Goal: Task Accomplishment & Management: Manage account settings

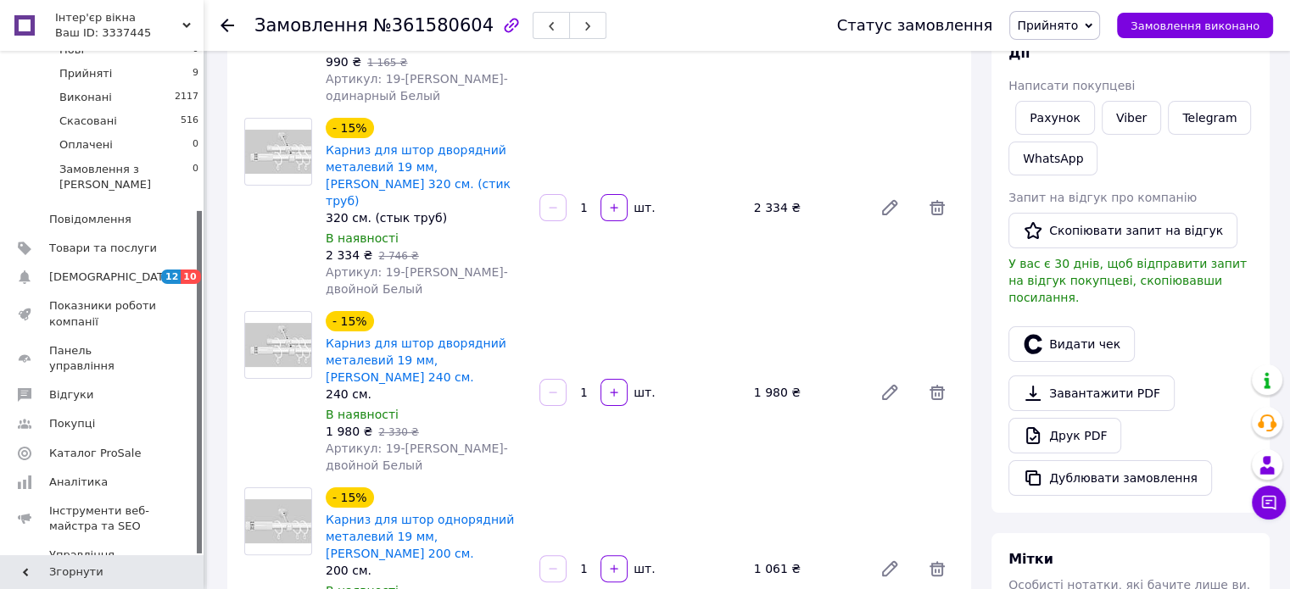
scroll to position [234, 0]
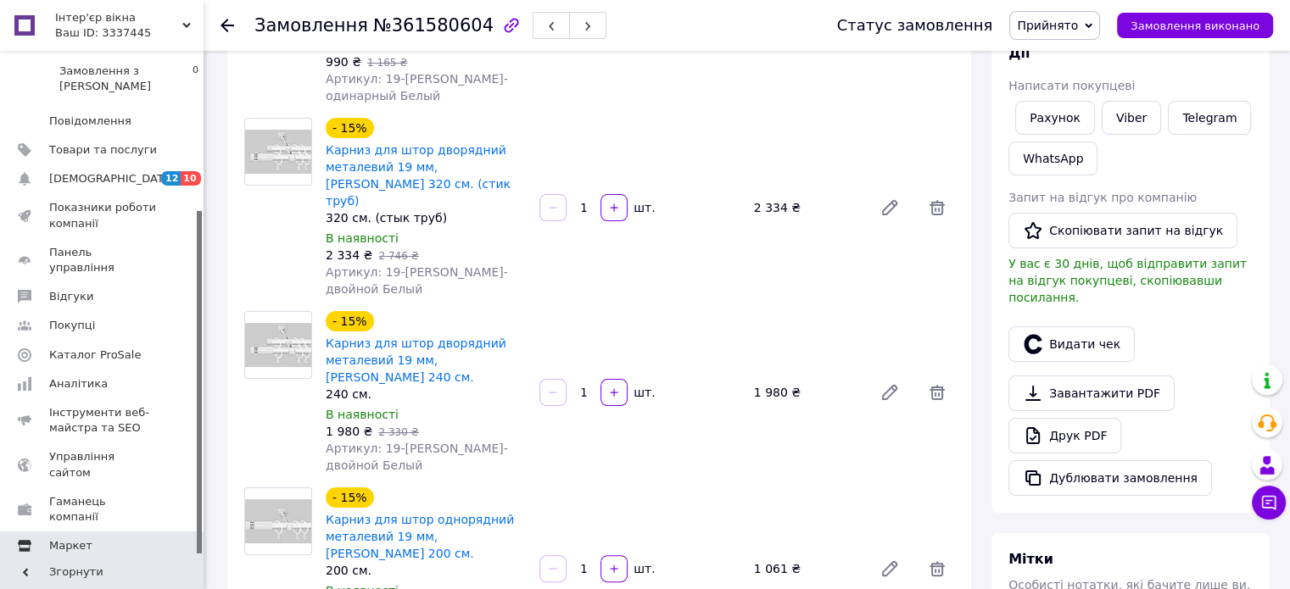
click at [90, 538] on span "Маркет" at bounding box center [103, 545] width 108 height 15
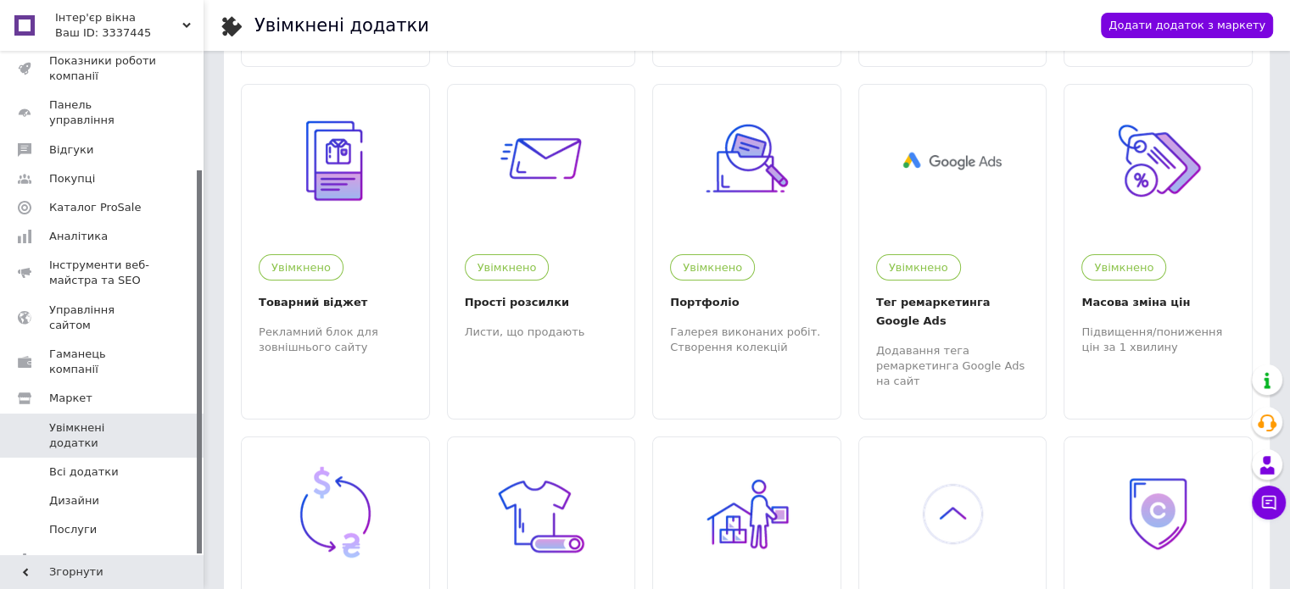
scroll to position [594, 0]
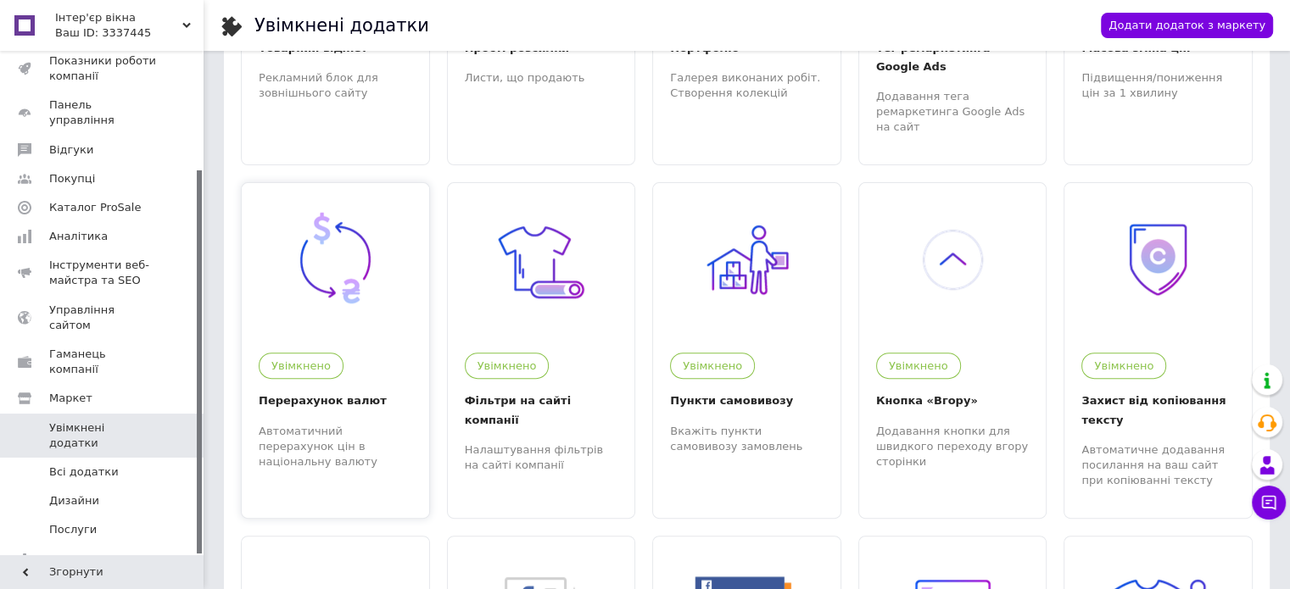
click at [343, 392] on div "Перерахунок валют" at bounding box center [335, 401] width 153 height 19
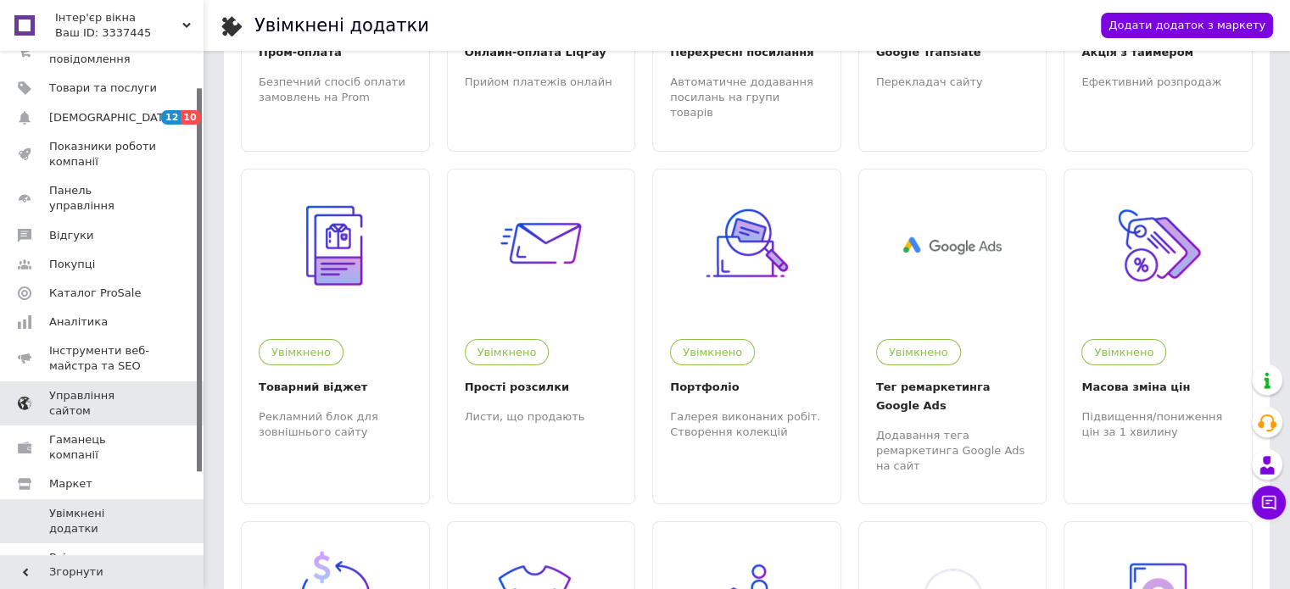
scroll to position [0, 0]
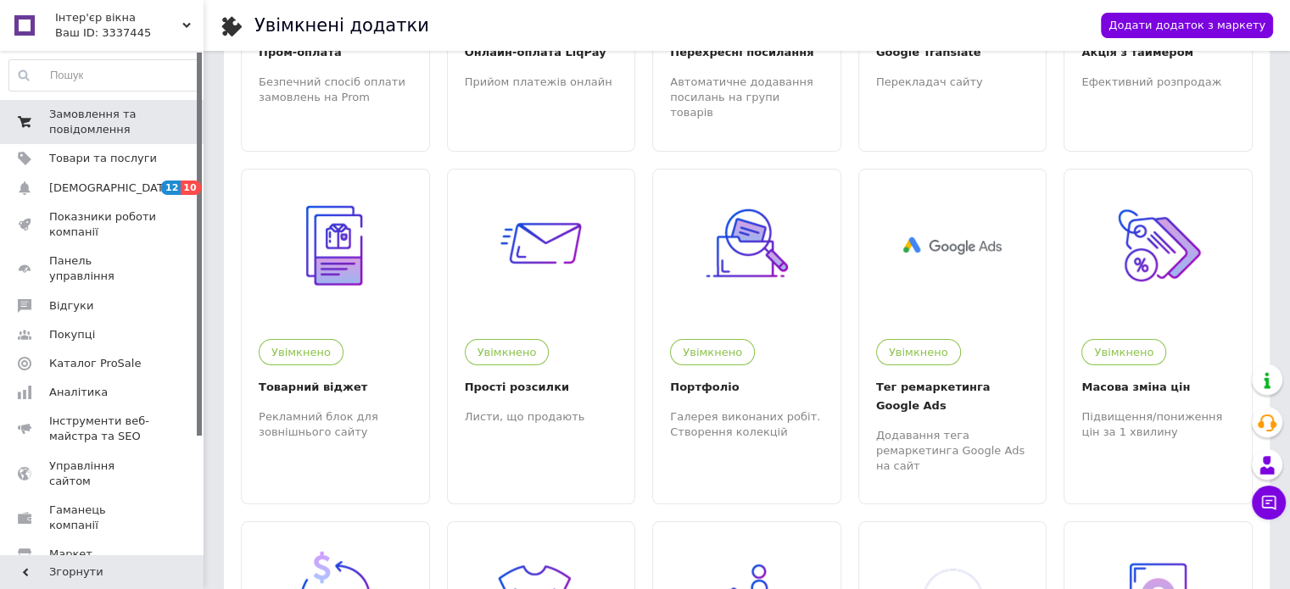
click at [93, 125] on span "Замовлення та повідомлення" at bounding box center [103, 122] width 108 height 31
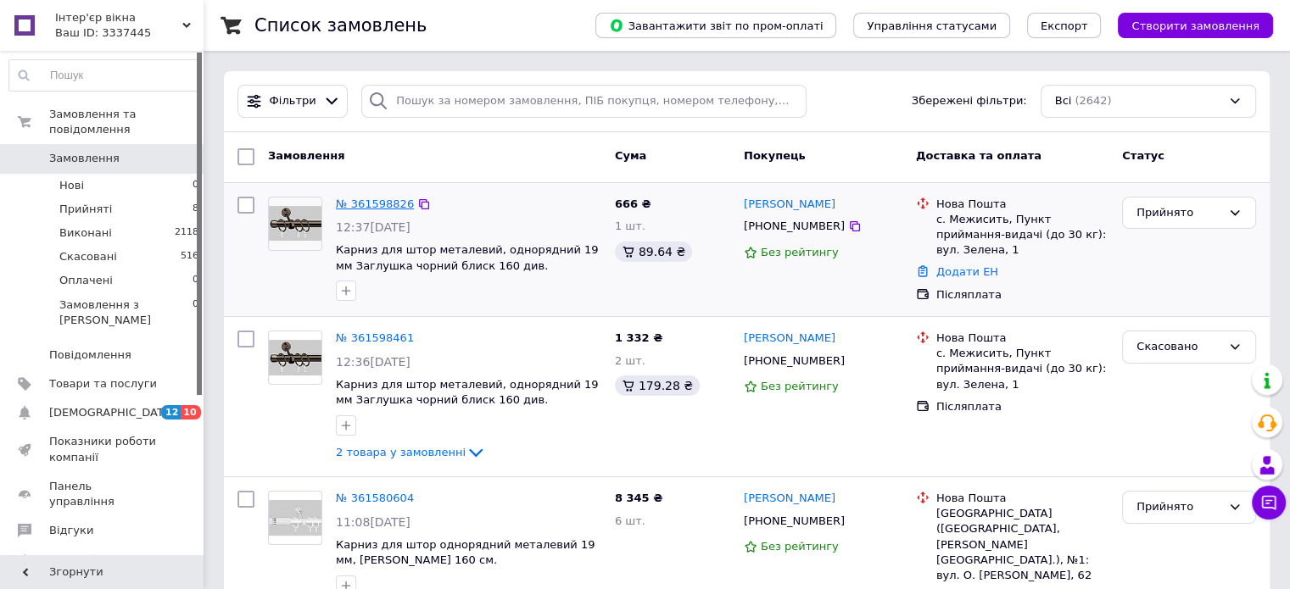
click at [371, 205] on link "№ 361598826" at bounding box center [375, 204] width 78 height 13
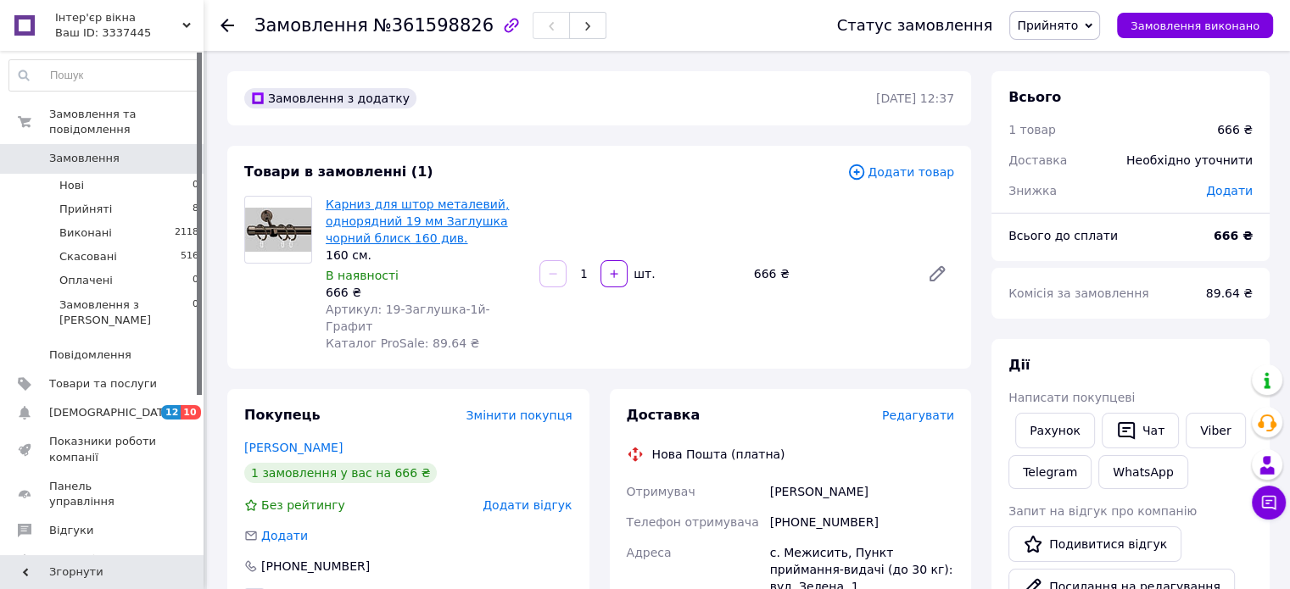
click at [387, 237] on link "Карниз для штор металевий, однорядний 19 мм Заглушка чорний блиск 160 див." at bounding box center [417, 221] width 183 height 47
